Goal: Information Seeking & Learning: Learn about a topic

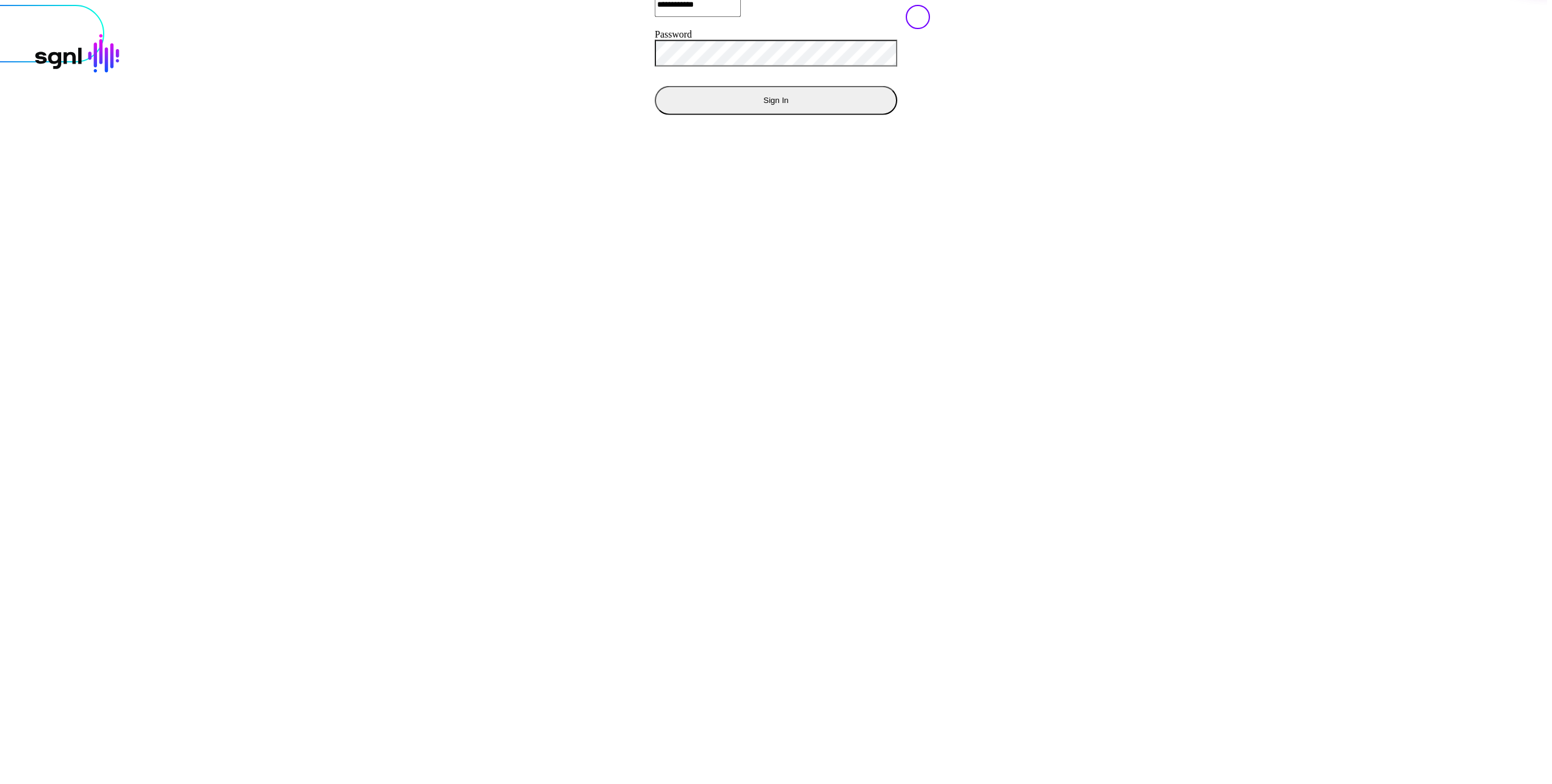
click at [655, 114] on button "Sign In" at bounding box center [776, 100] width 243 height 29
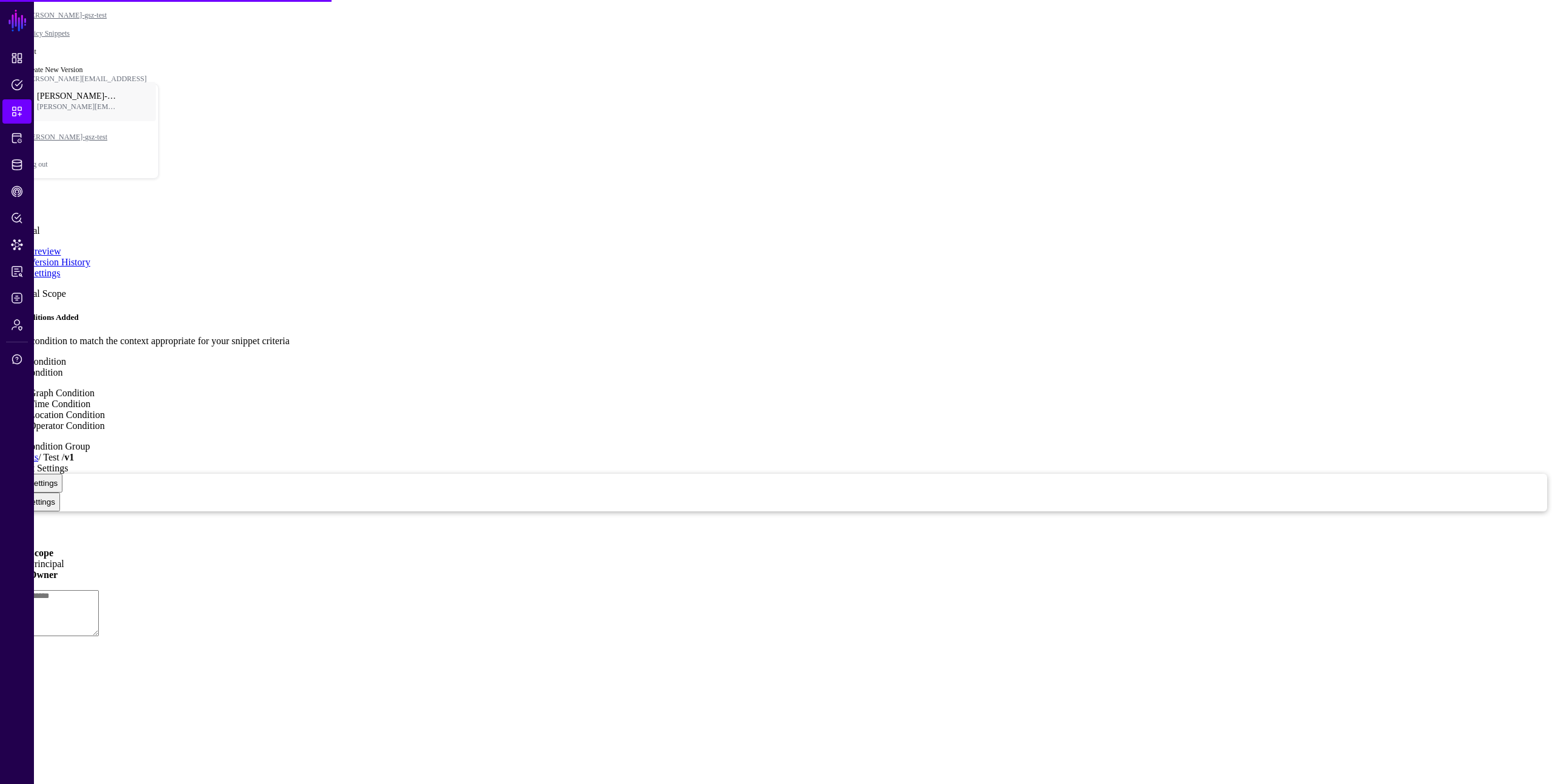
type textarea "**********"
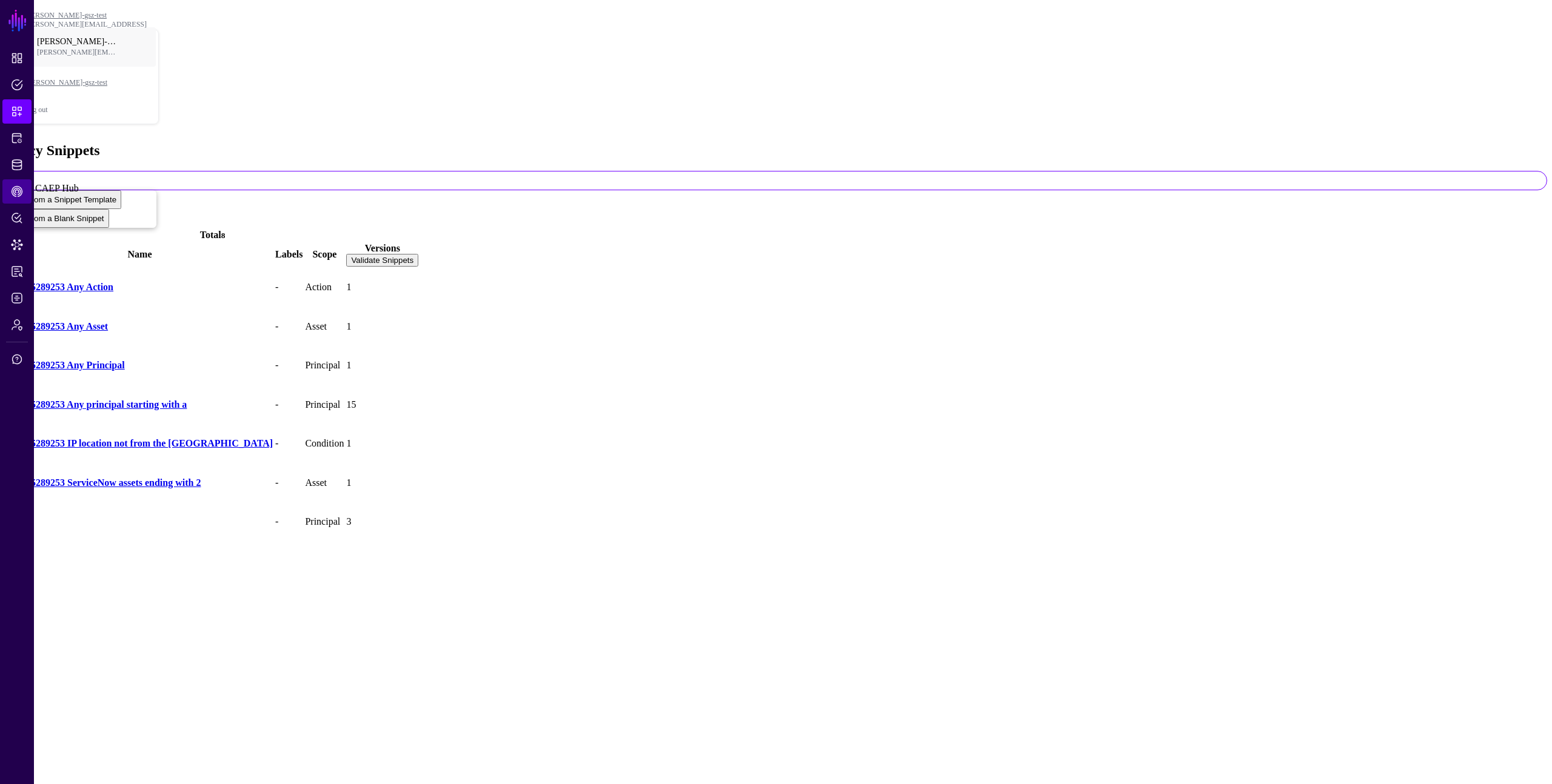
click at [12, 189] on span "CAEP Hub" at bounding box center [17, 191] width 12 height 12
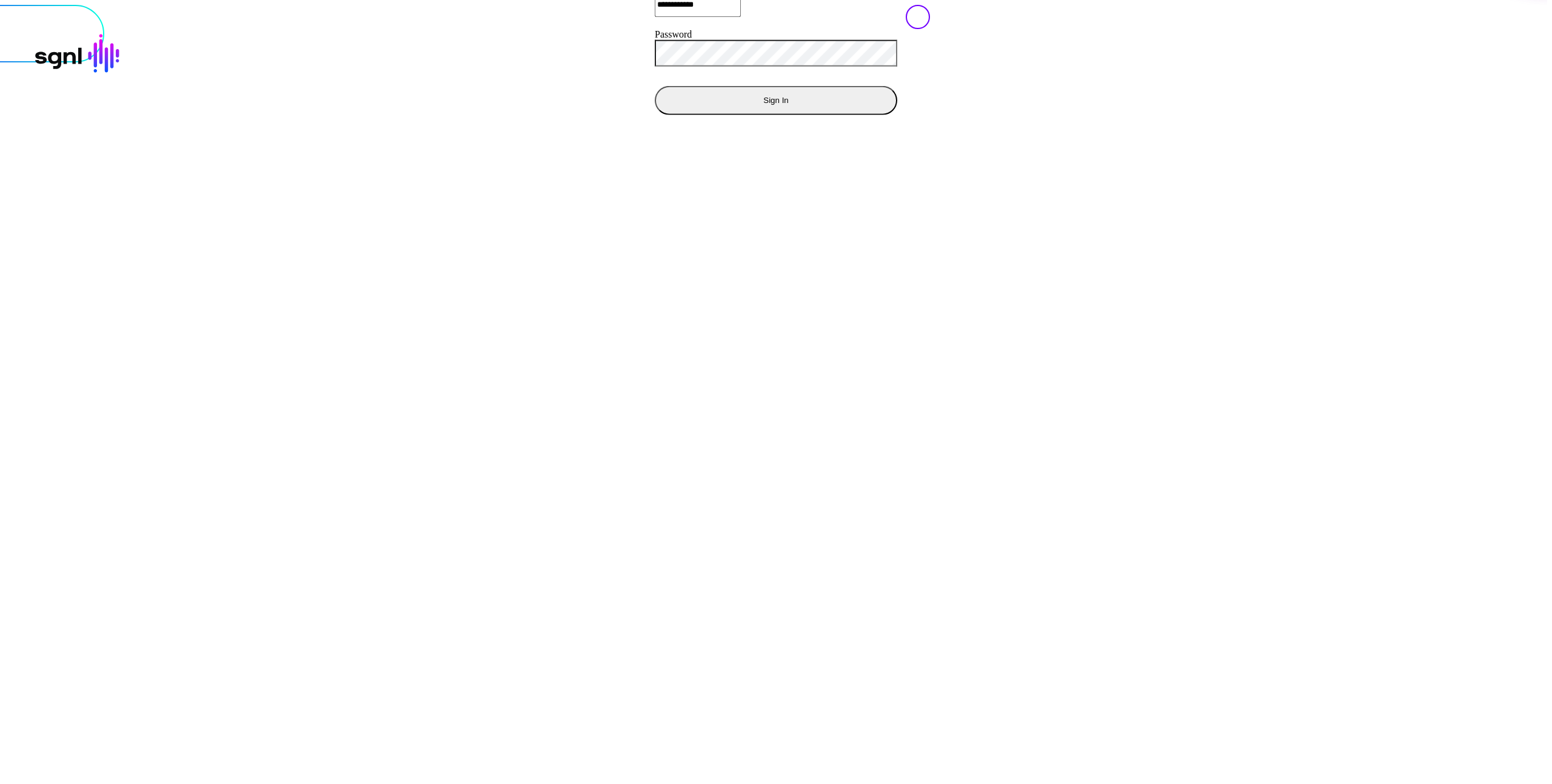
click at [655, 114] on button "Sign In" at bounding box center [776, 100] width 243 height 29
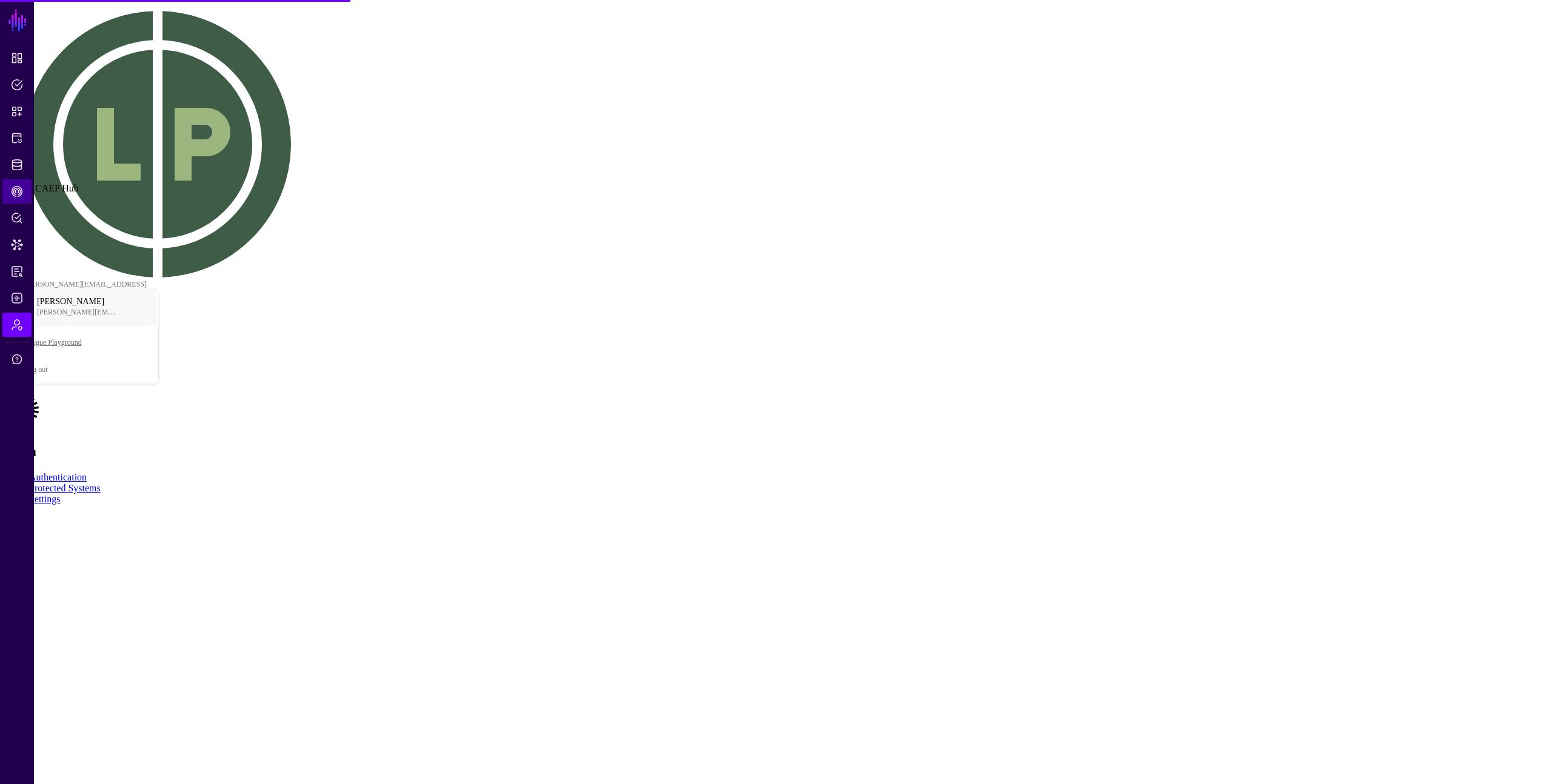
click at [24, 183] on link "CAEP Hub" at bounding box center [17, 191] width 29 height 24
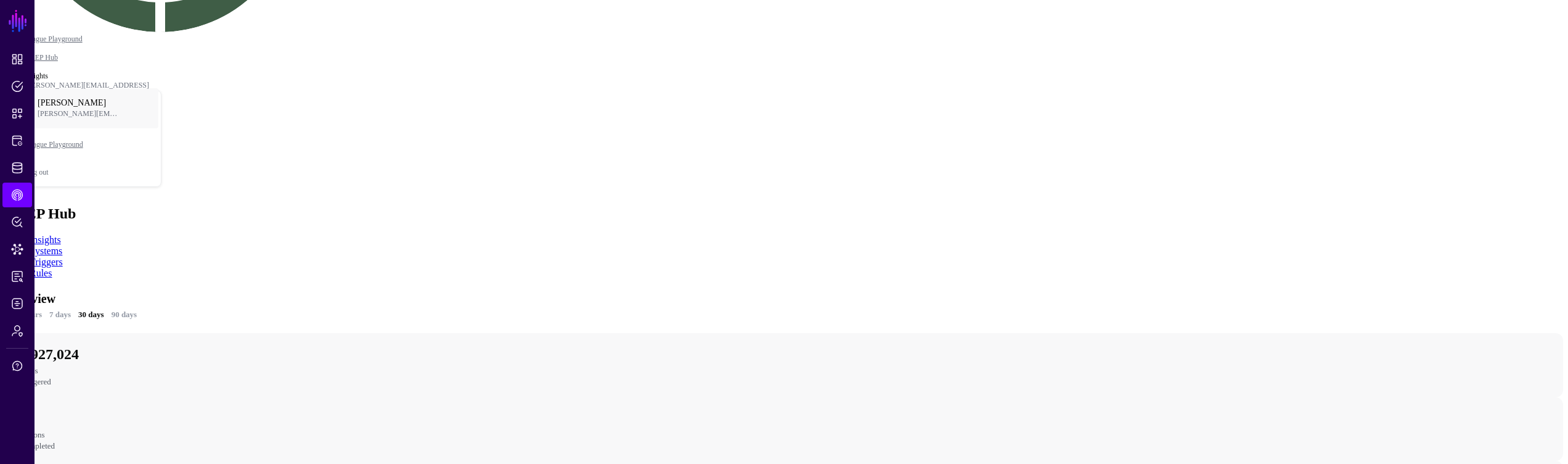
scroll to position [264, 0]
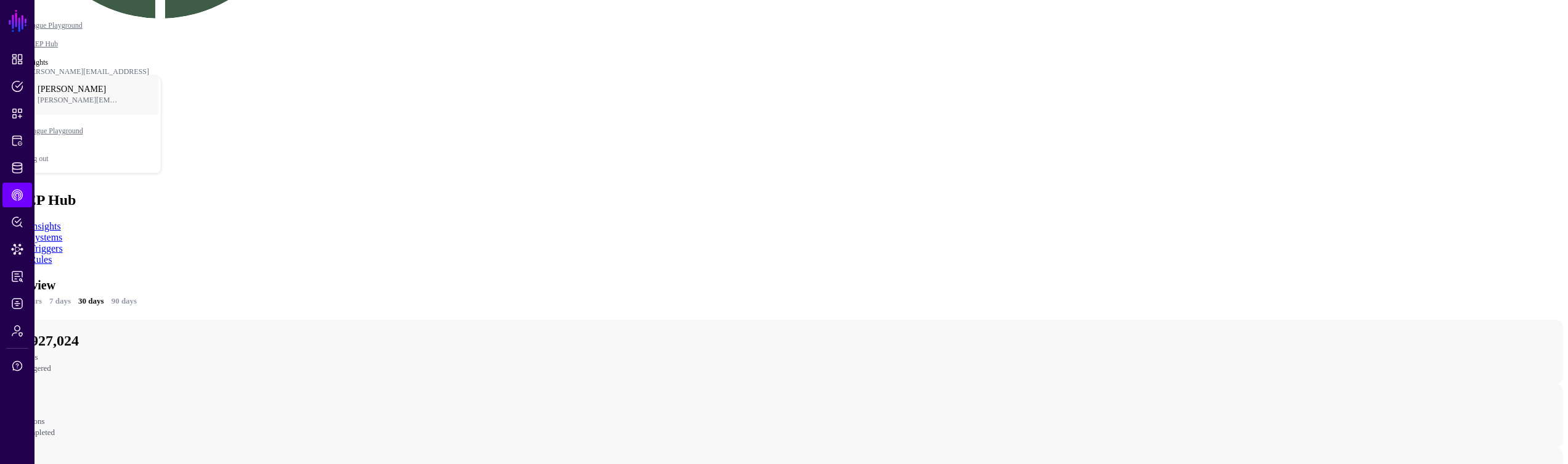
drag, startPoint x: 1249, startPoint y: 237, endPoint x: 1058, endPoint y: 234, distance: 191.0
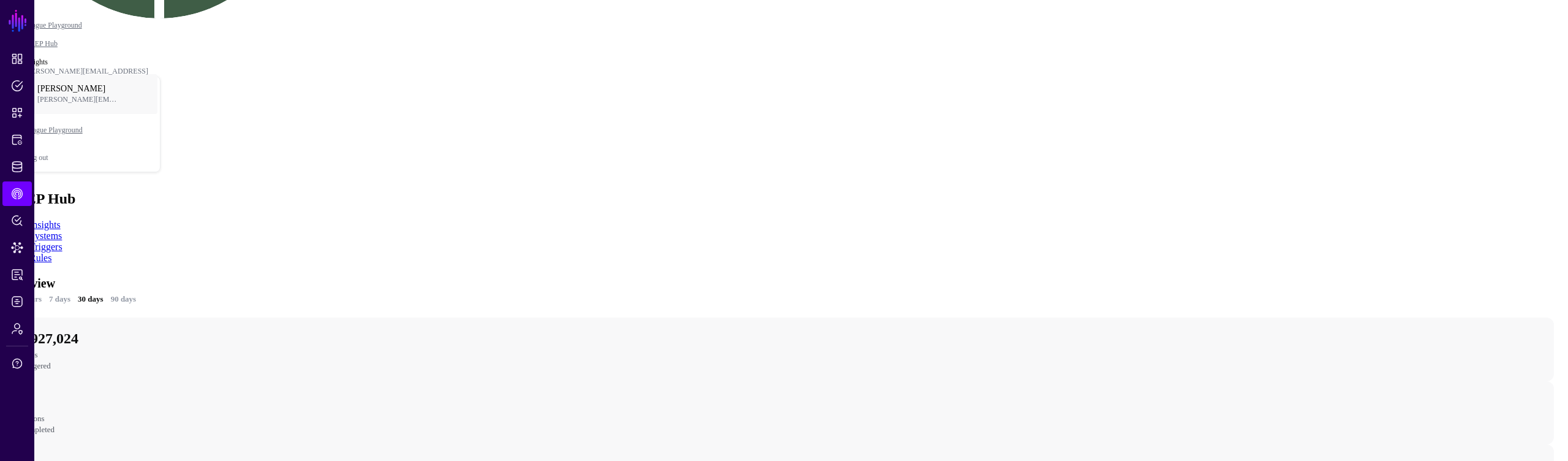
click at [26, 245] on link "Data Lens" at bounding box center [17, 248] width 29 height 24
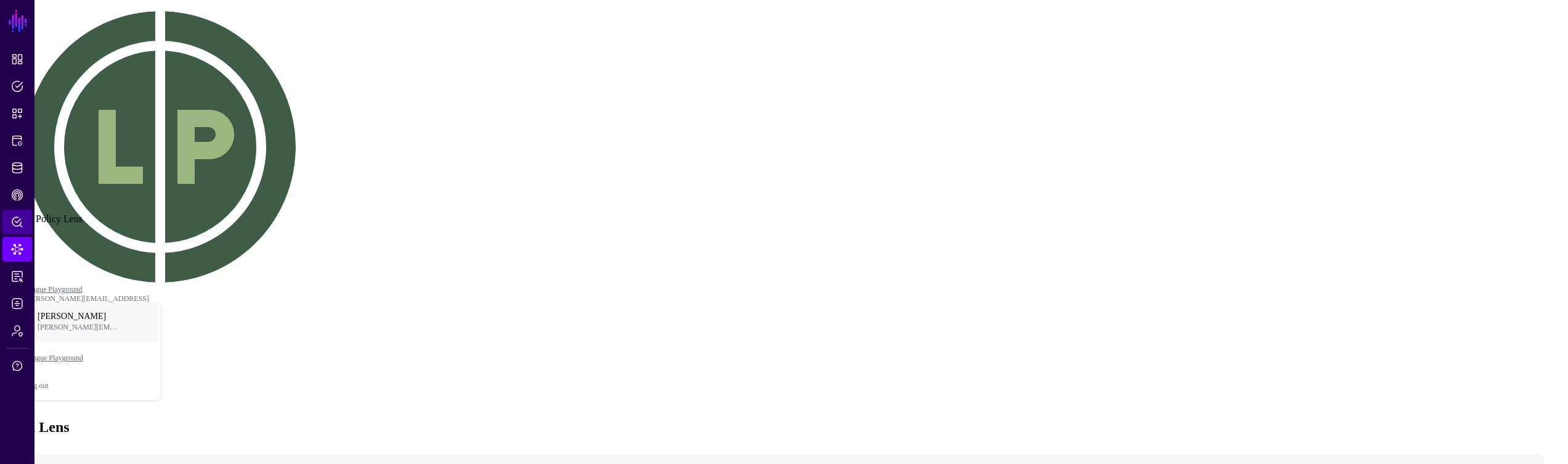
click at [11, 229] on link "Policy Lens" at bounding box center [17, 222] width 30 height 24
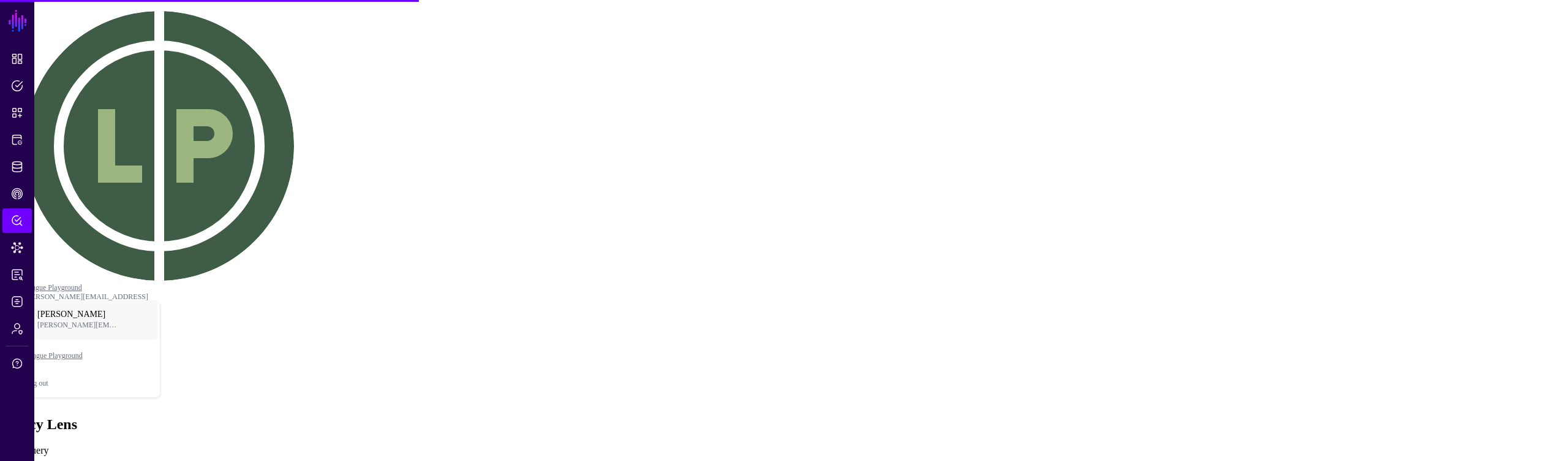
drag, startPoint x: 686, startPoint y: 312, endPoint x: 694, endPoint y: 313, distance: 8.1
click at [18, 255] on link "Data Lens" at bounding box center [17, 248] width 29 height 24
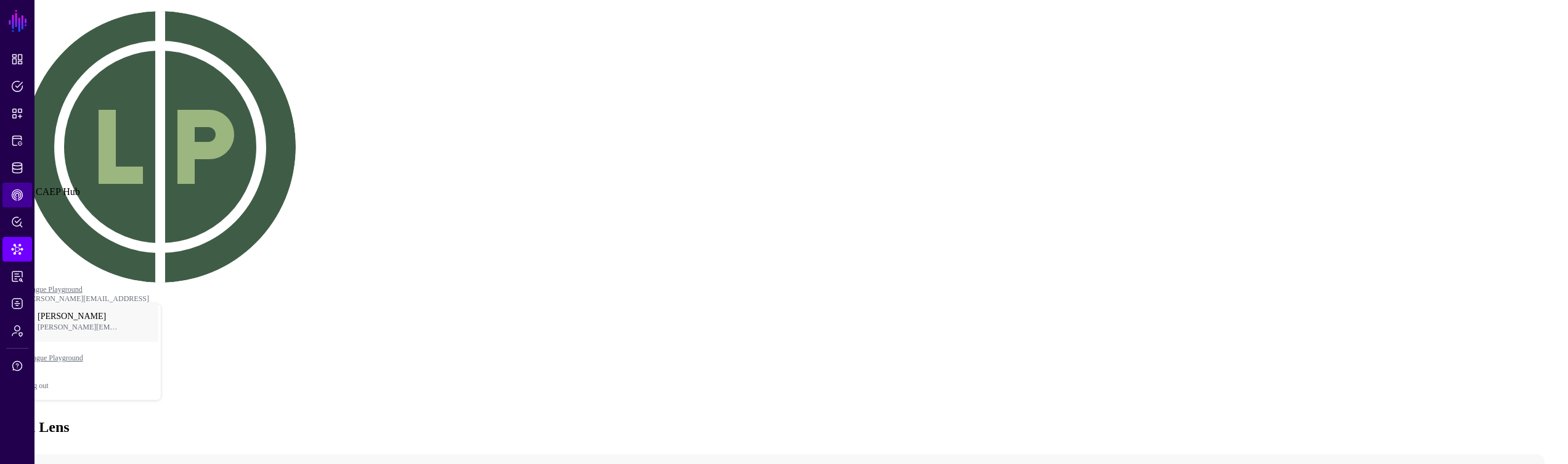
click at [16, 192] on span "CAEP Hub" at bounding box center [17, 195] width 12 height 12
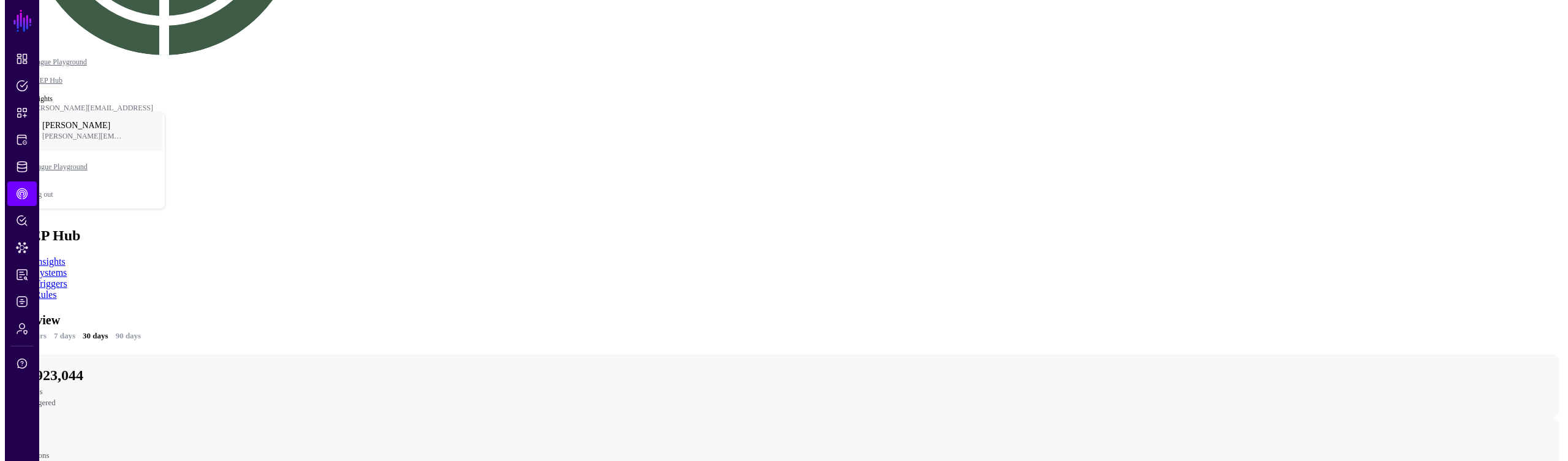
scroll to position [260, 0]
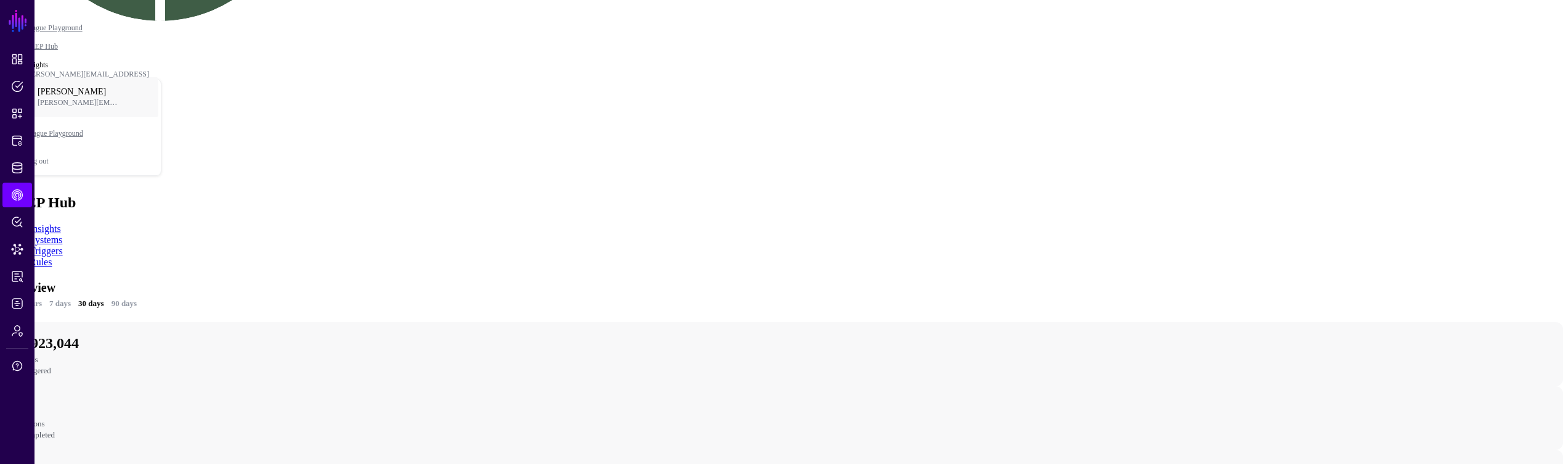
drag, startPoint x: 1260, startPoint y: 326, endPoint x: 1228, endPoint y: 326, distance: 32.0
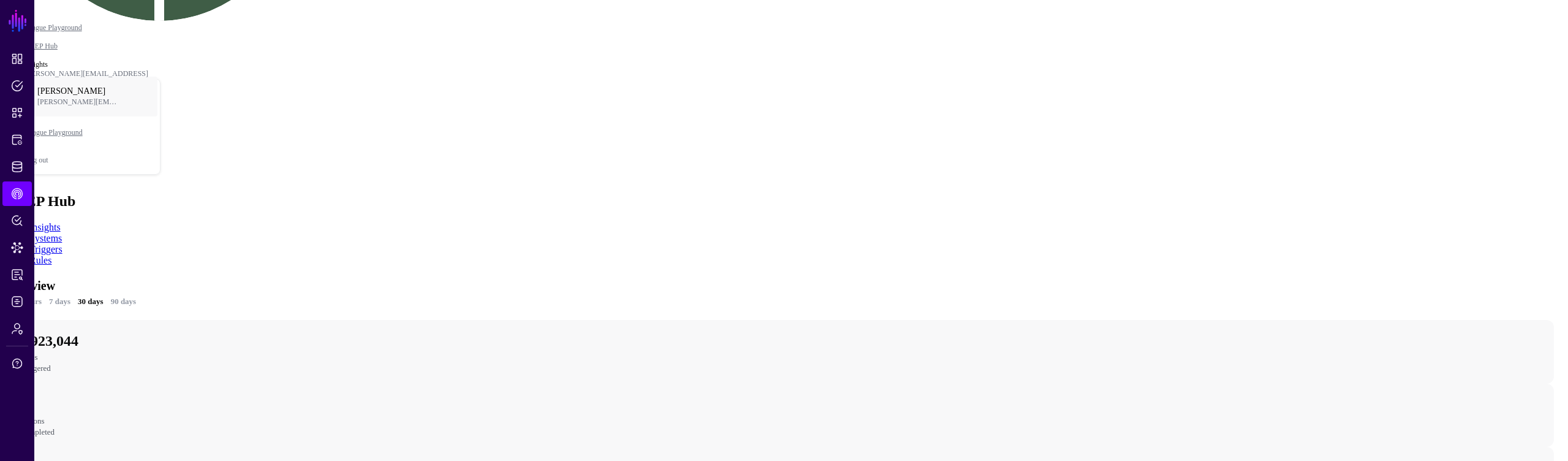
scroll to position [0, 0]
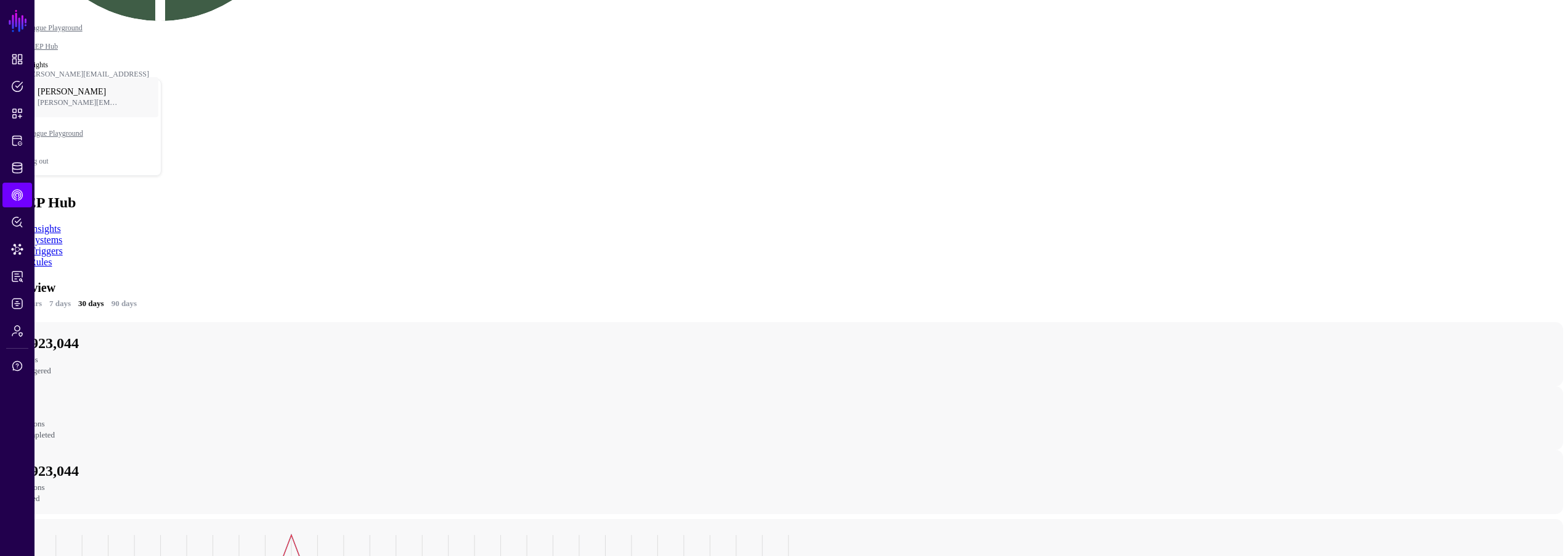
drag, startPoint x: 1486, startPoint y: 226, endPoint x: 1488, endPoint y: 219, distance: 7.3
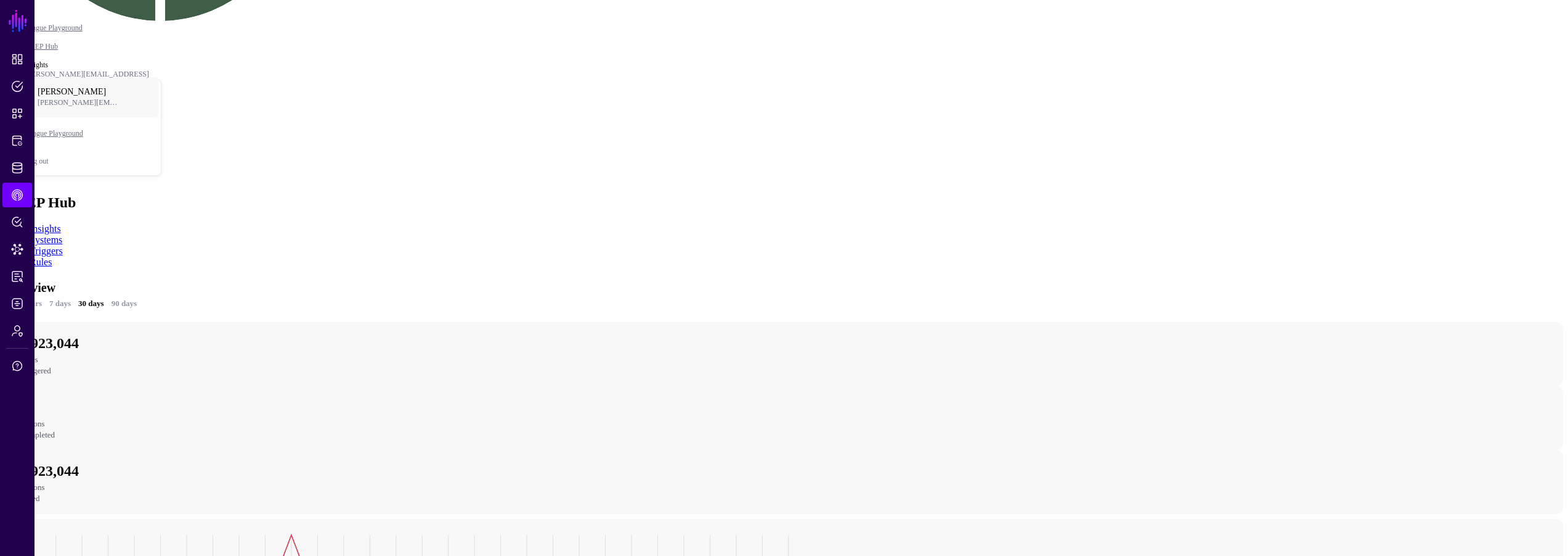
drag, startPoint x: 1201, startPoint y: 211, endPoint x: 1195, endPoint y: 216, distance: 7.8
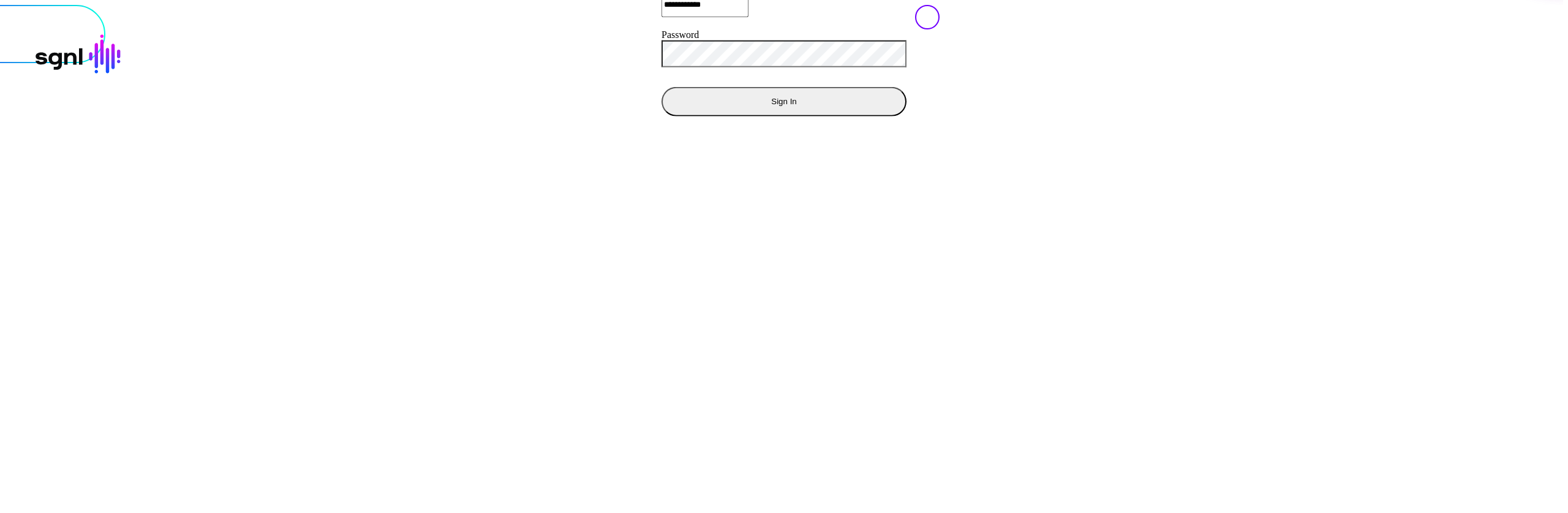
click at [662, 116] on button "Sign In" at bounding box center [784, 101] width 245 height 29
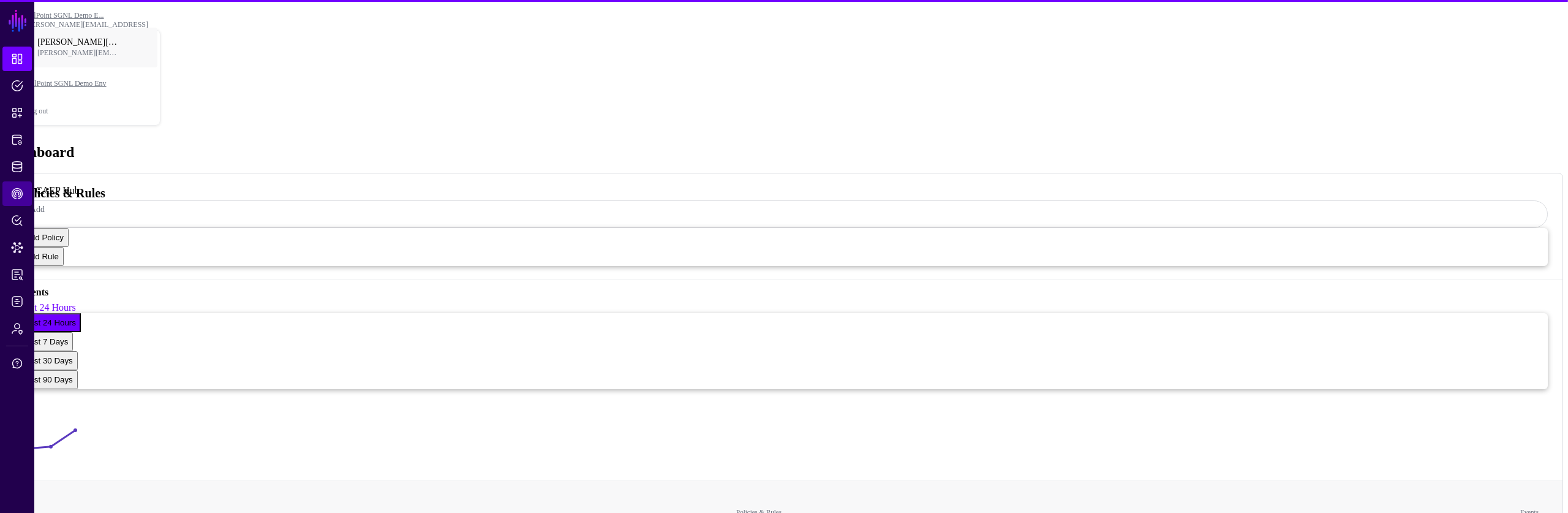
click at [11, 187] on link "CAEP Hub" at bounding box center [17, 193] width 29 height 24
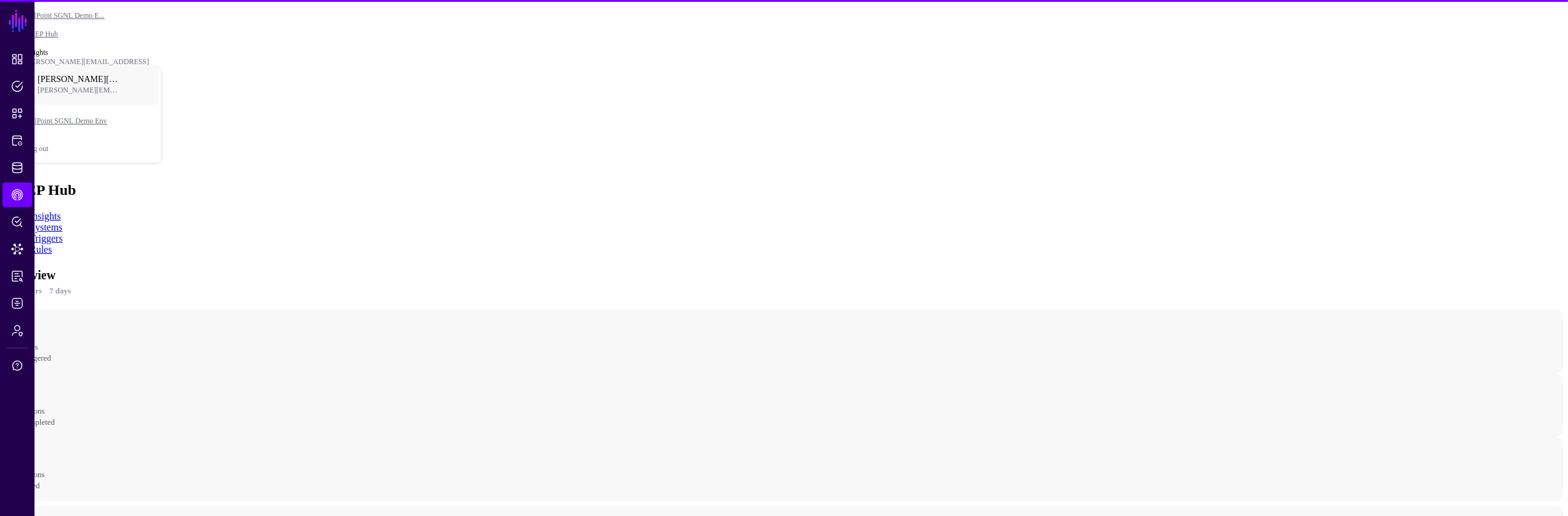
scroll to position [33, 0]
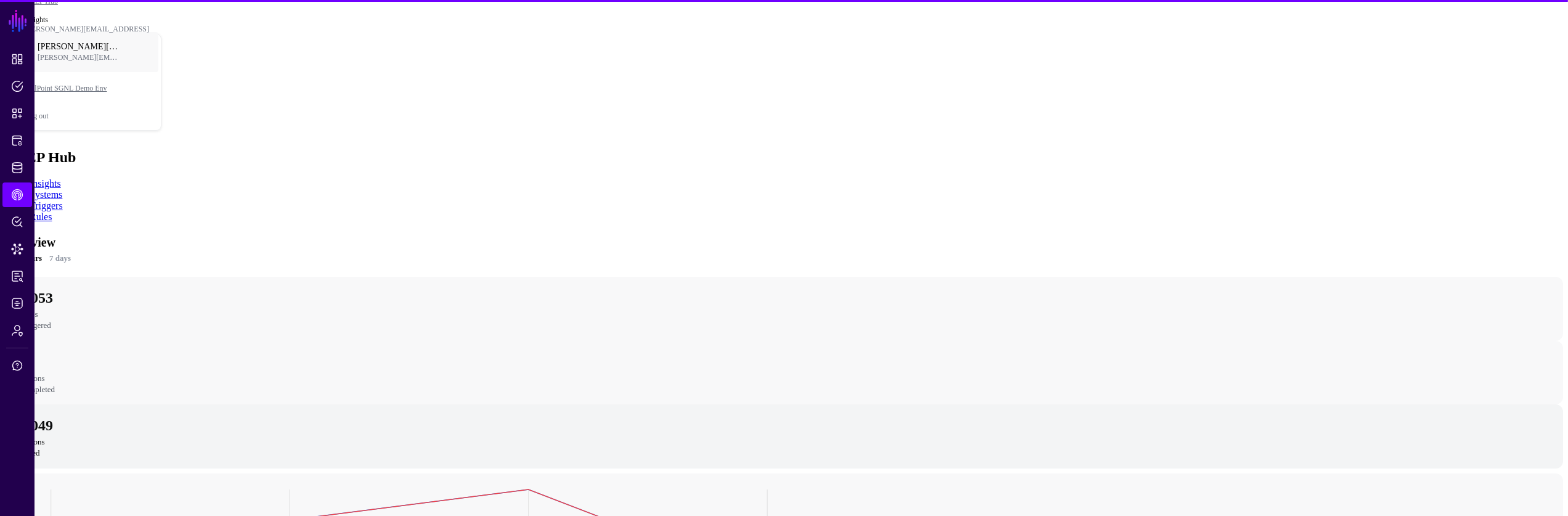
click at [695, 437] on div "Actions Failed" at bounding box center [787, 448] width 1534 height 23
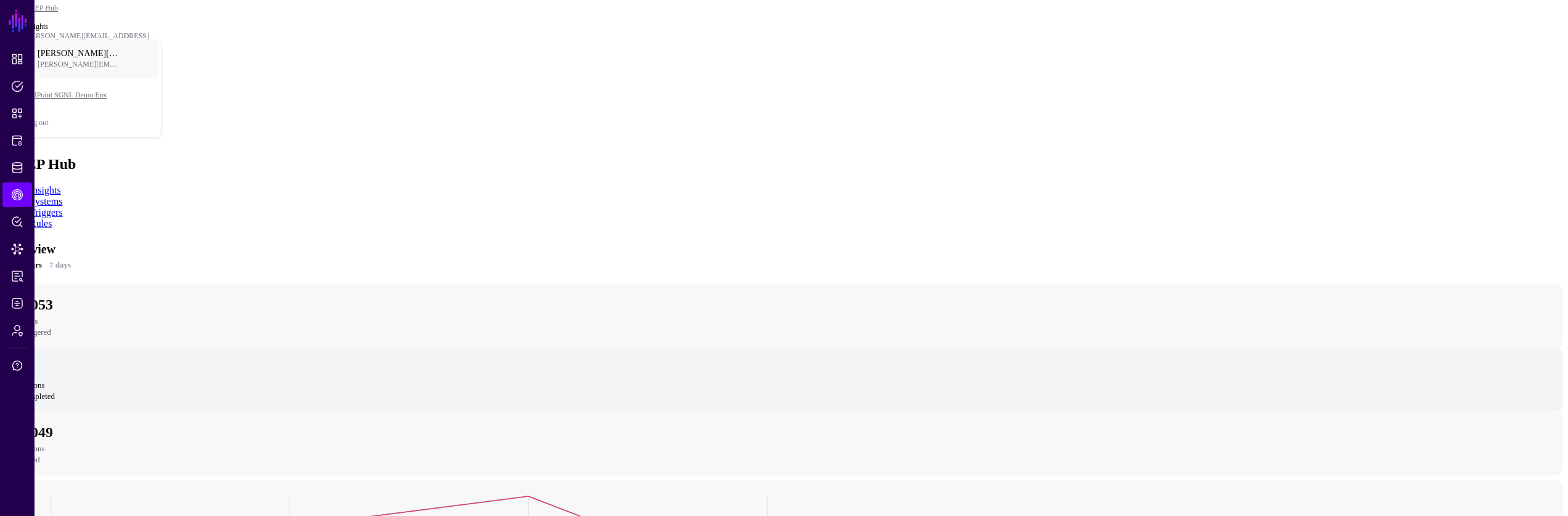
click at [505, 380] on div "Actions Completed" at bounding box center [787, 391] width 1534 height 23
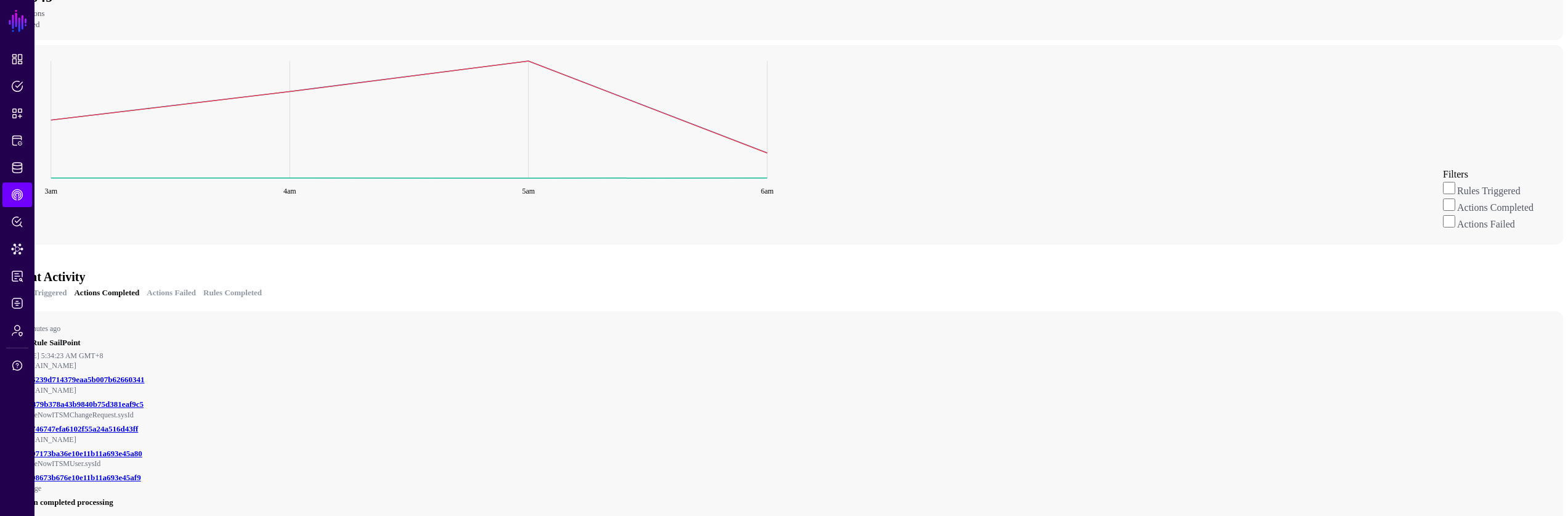
scroll to position [467, 0]
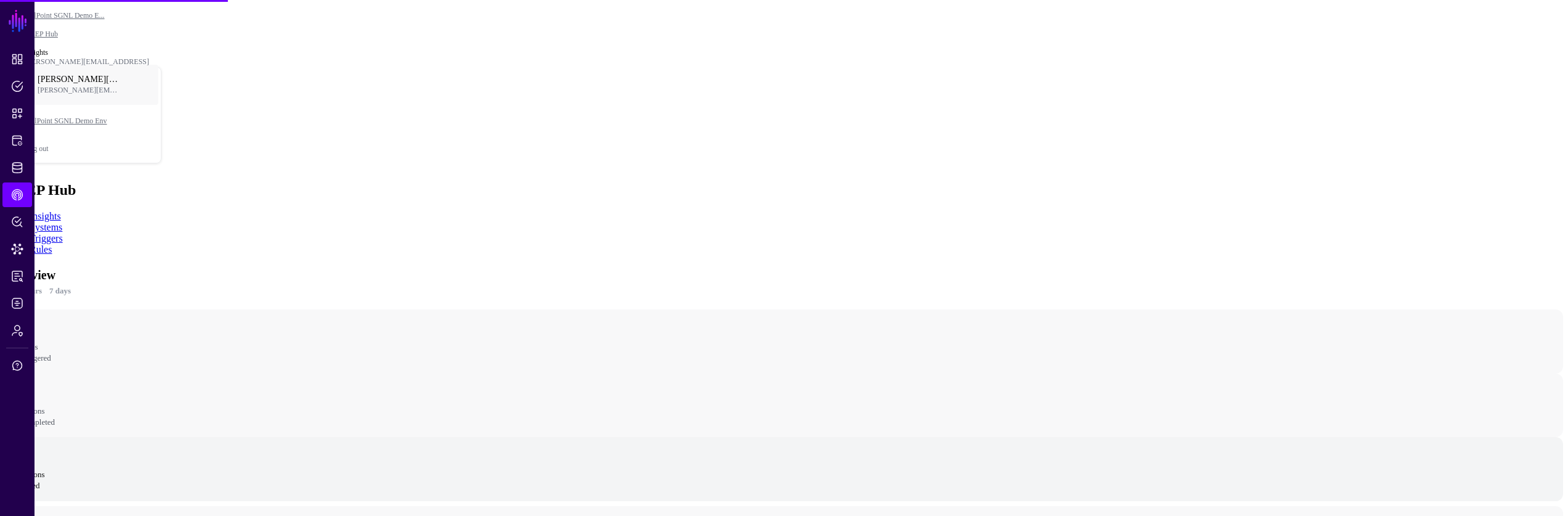
click at [777, 469] on div "Actions Failed" at bounding box center [787, 480] width 1534 height 23
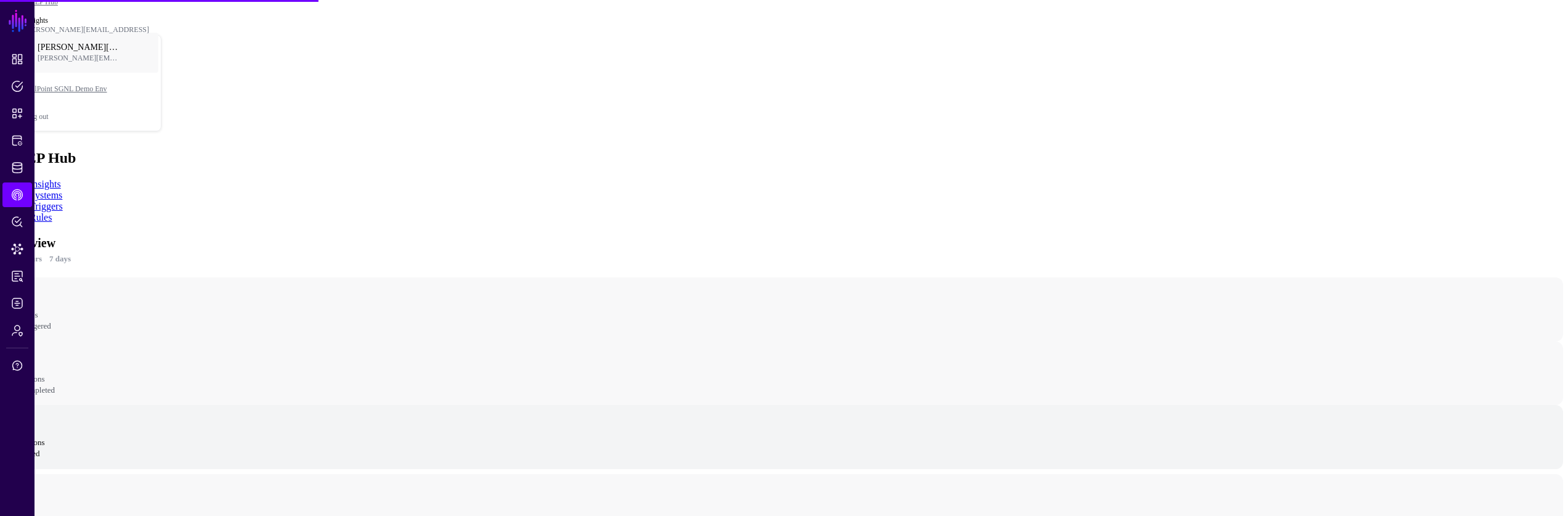
scroll to position [33, 0]
click at [518, 373] on div "Actions Completed" at bounding box center [787, 384] width 1534 height 23
drag, startPoint x: 233, startPoint y: 188, endPoint x: 372, endPoint y: 184, distance: 139.1
click at [233, 309] on div "Rules Triggered" at bounding box center [787, 321] width 1534 height 23
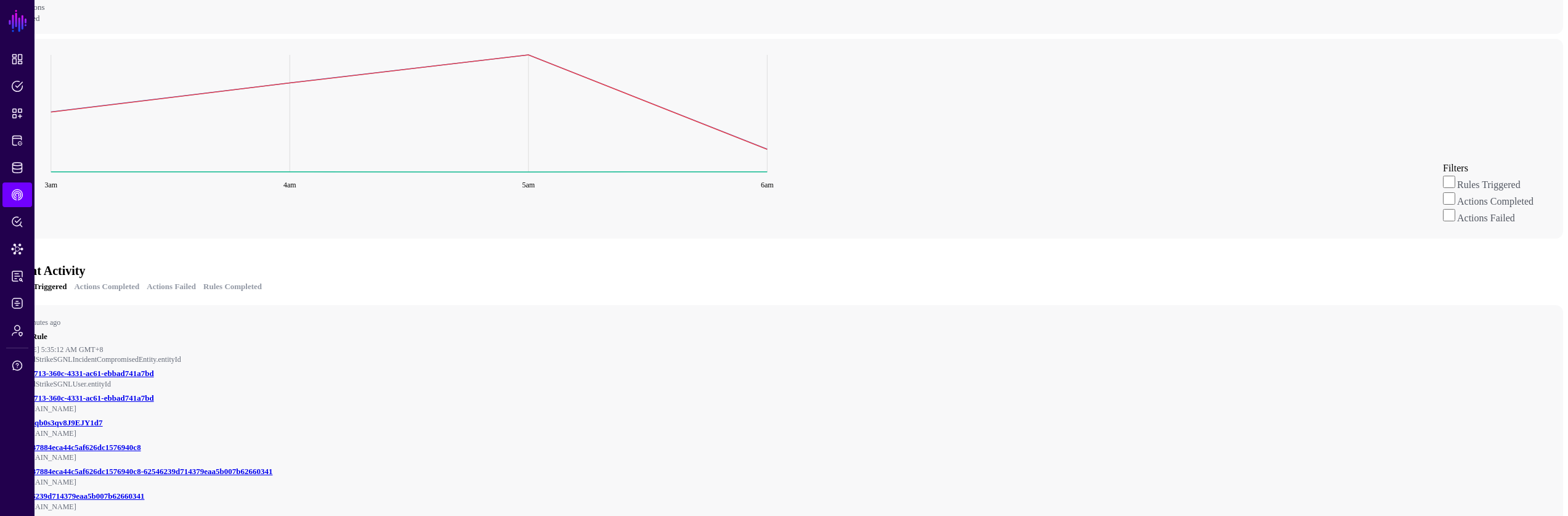
scroll to position [184, 0]
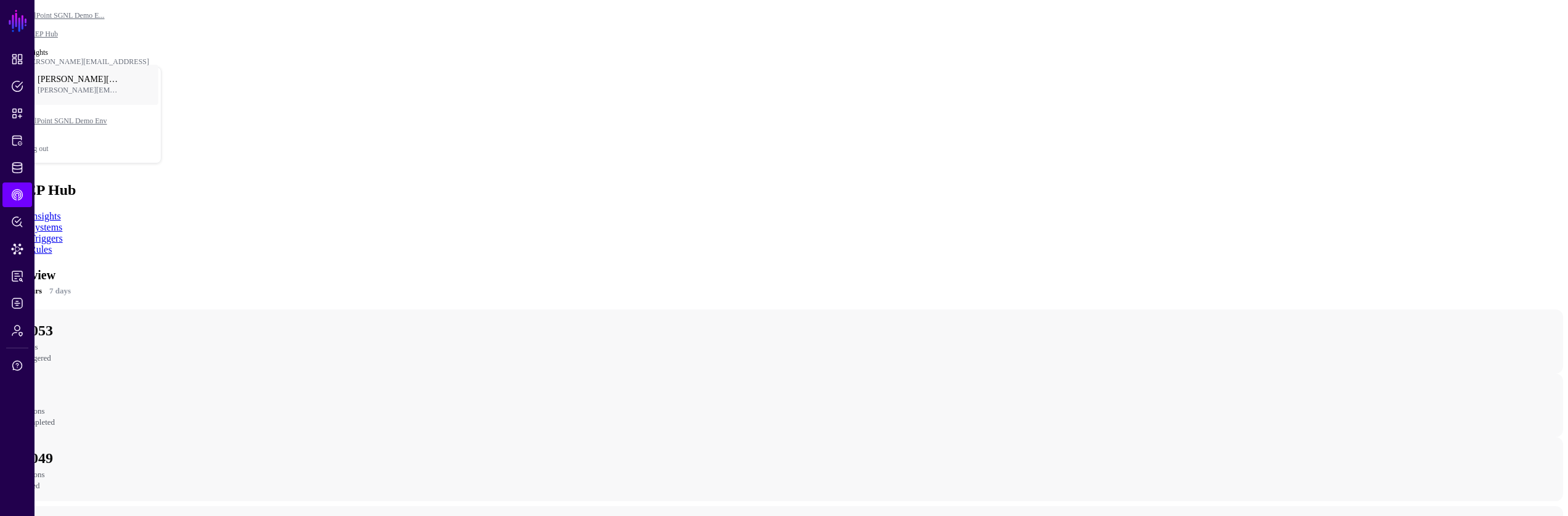
drag, startPoint x: 1284, startPoint y: 364, endPoint x: 1277, endPoint y: 360, distance: 8.1
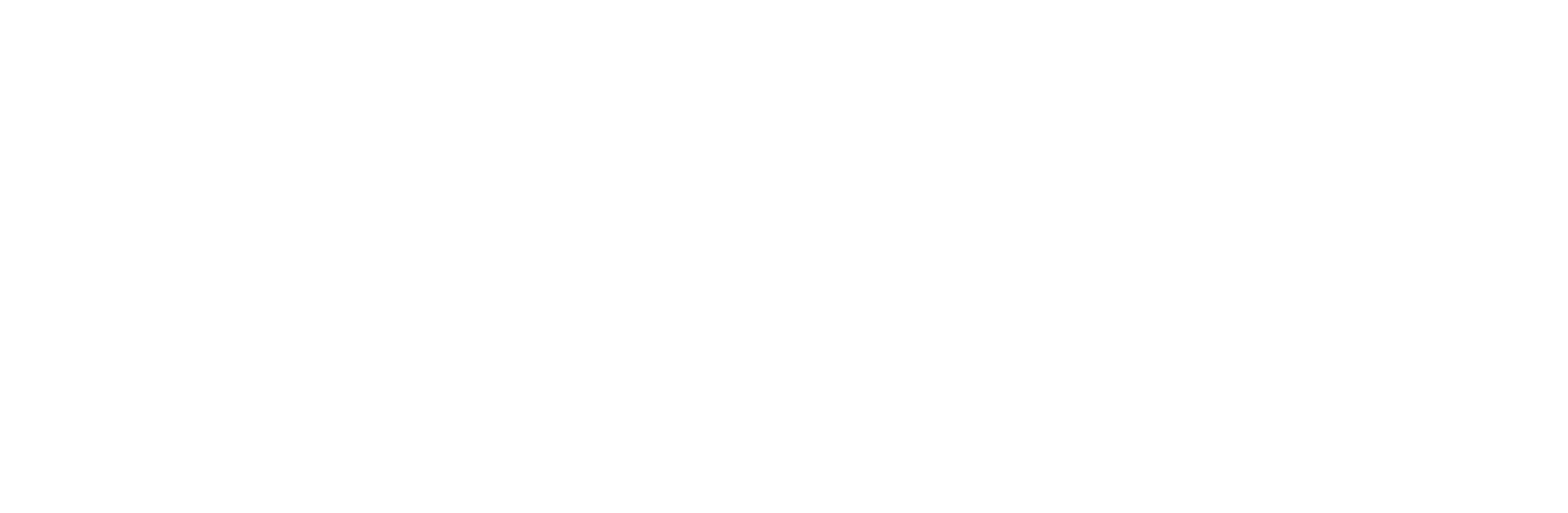
click at [1139, 279] on div at bounding box center [784, 256] width 1568 height 513
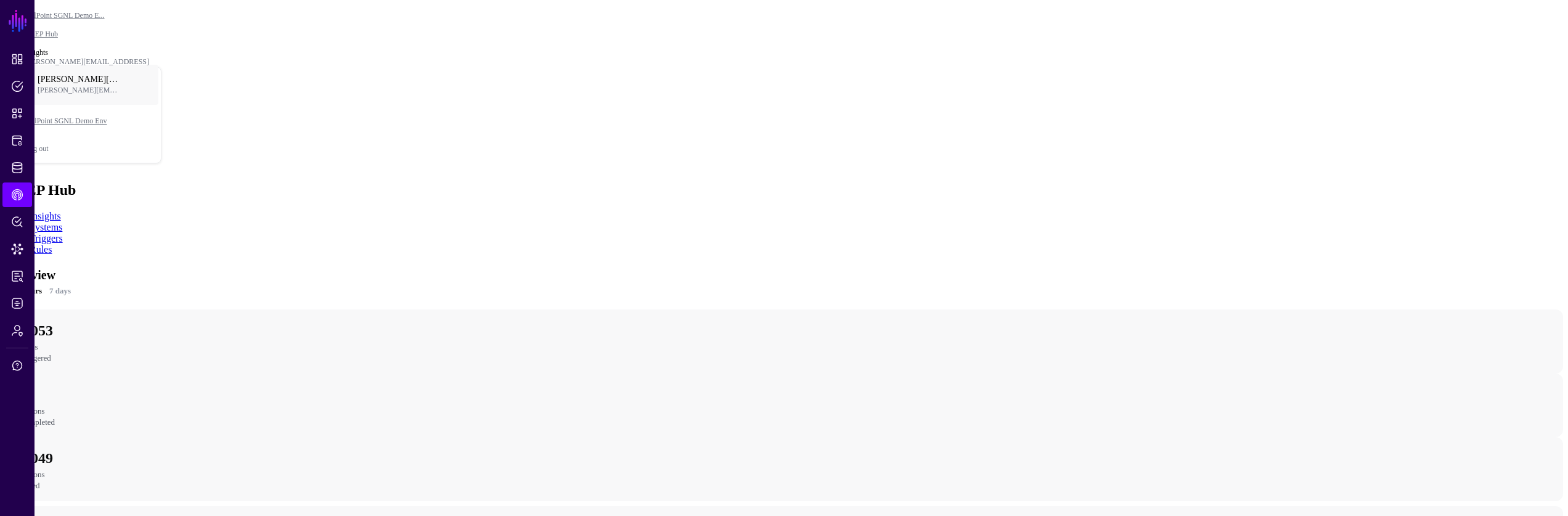
click at [425, 182] on div "CAEP Hub" at bounding box center [784, 189] width 1558 height 17
